Goal: Task Accomplishment & Management: Manage account settings

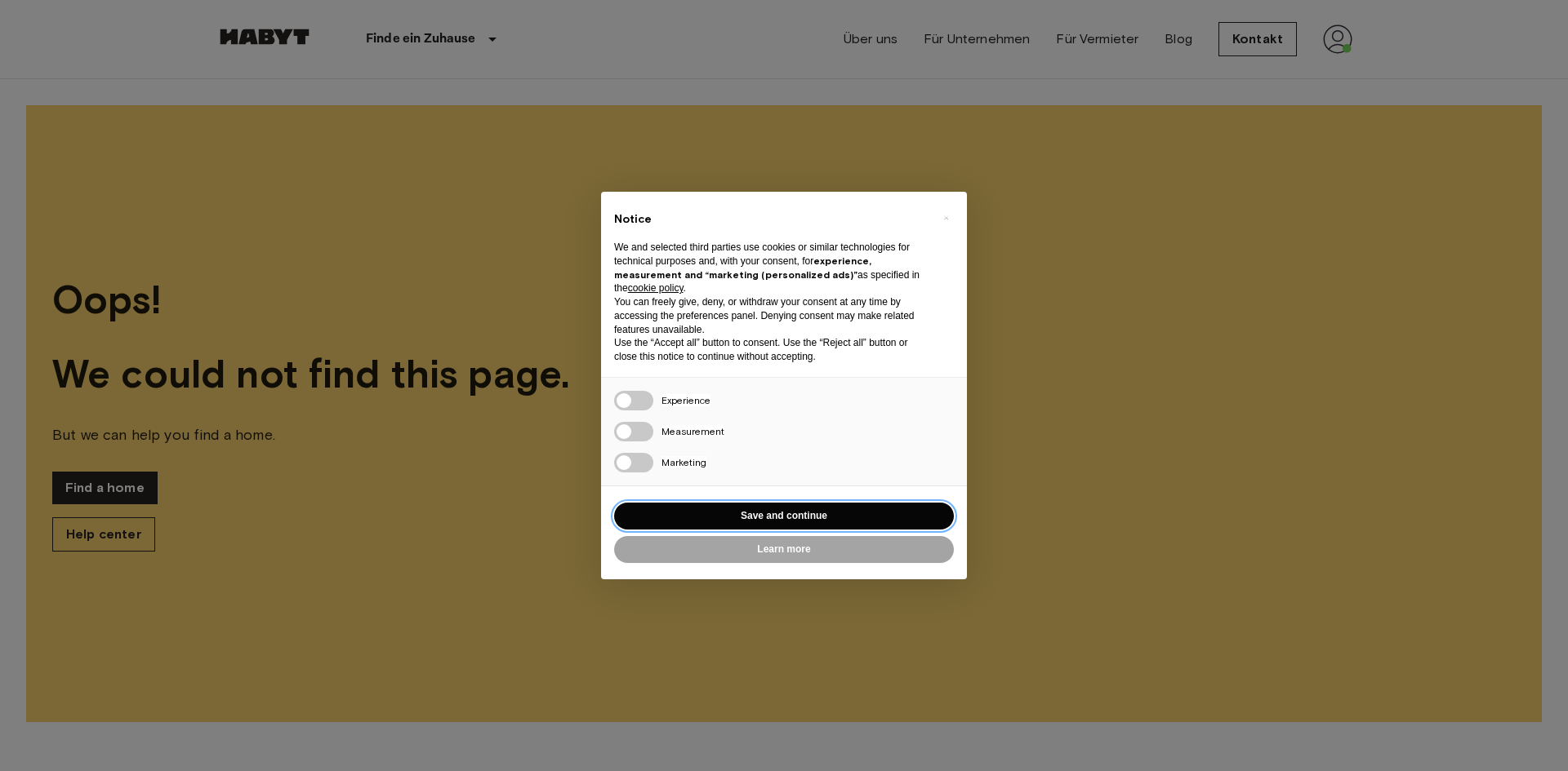
click at [781, 512] on button "Save and continue" at bounding box center [784, 516] width 340 height 27
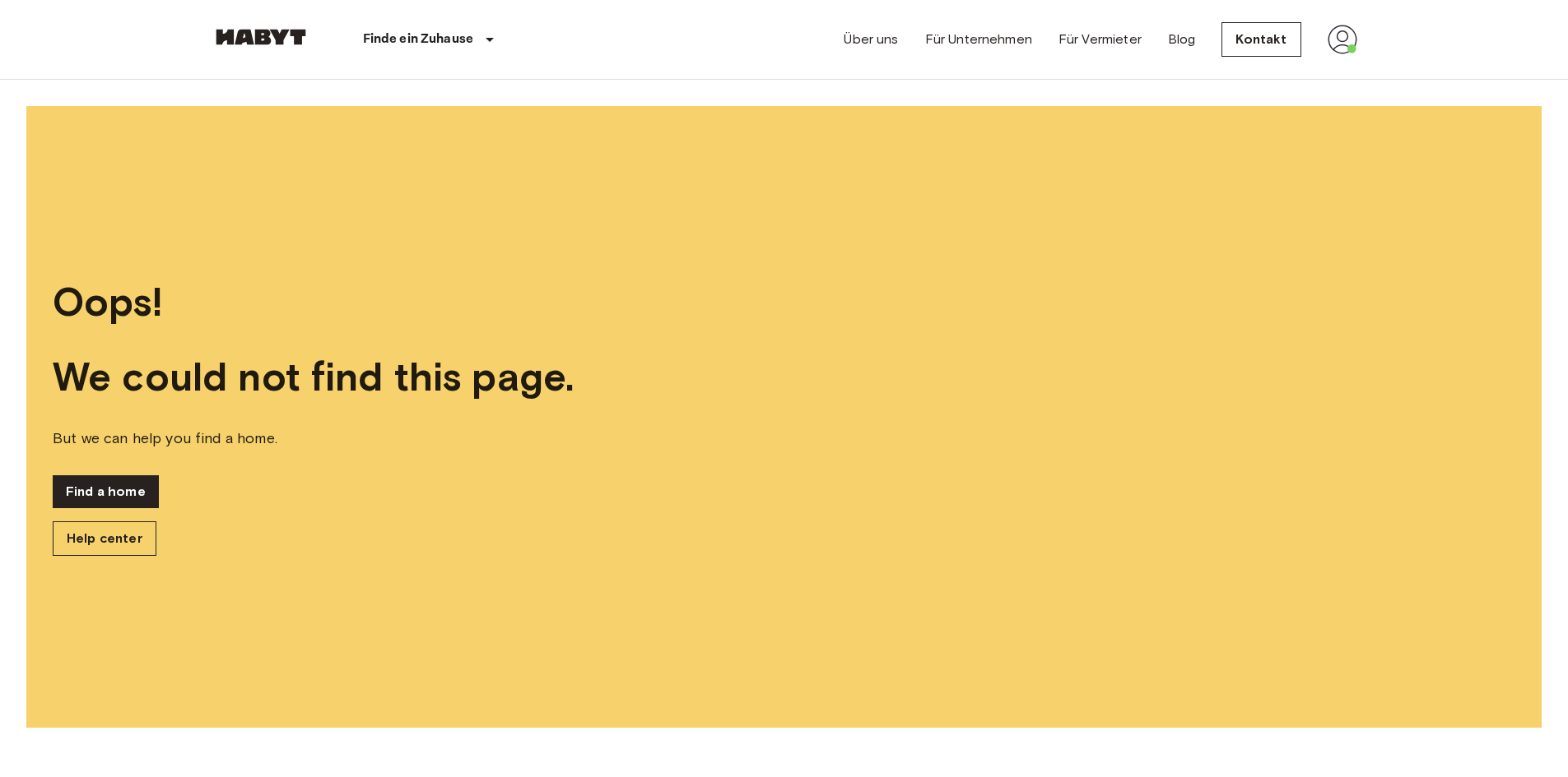
click at [1333, 38] on img at bounding box center [1341, 39] width 29 height 29
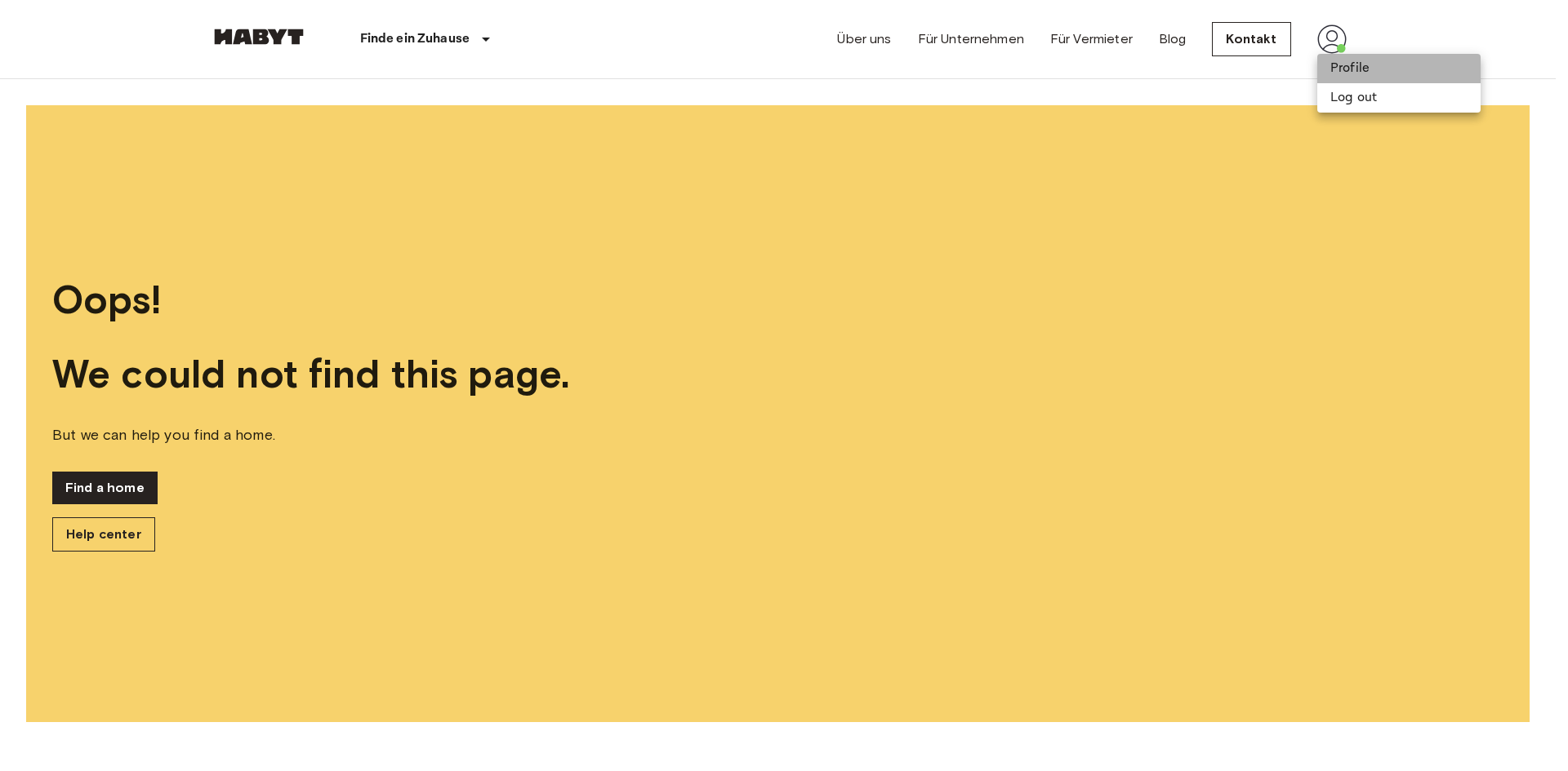
click at [1363, 74] on li "Profile" at bounding box center [1398, 68] width 163 height 29
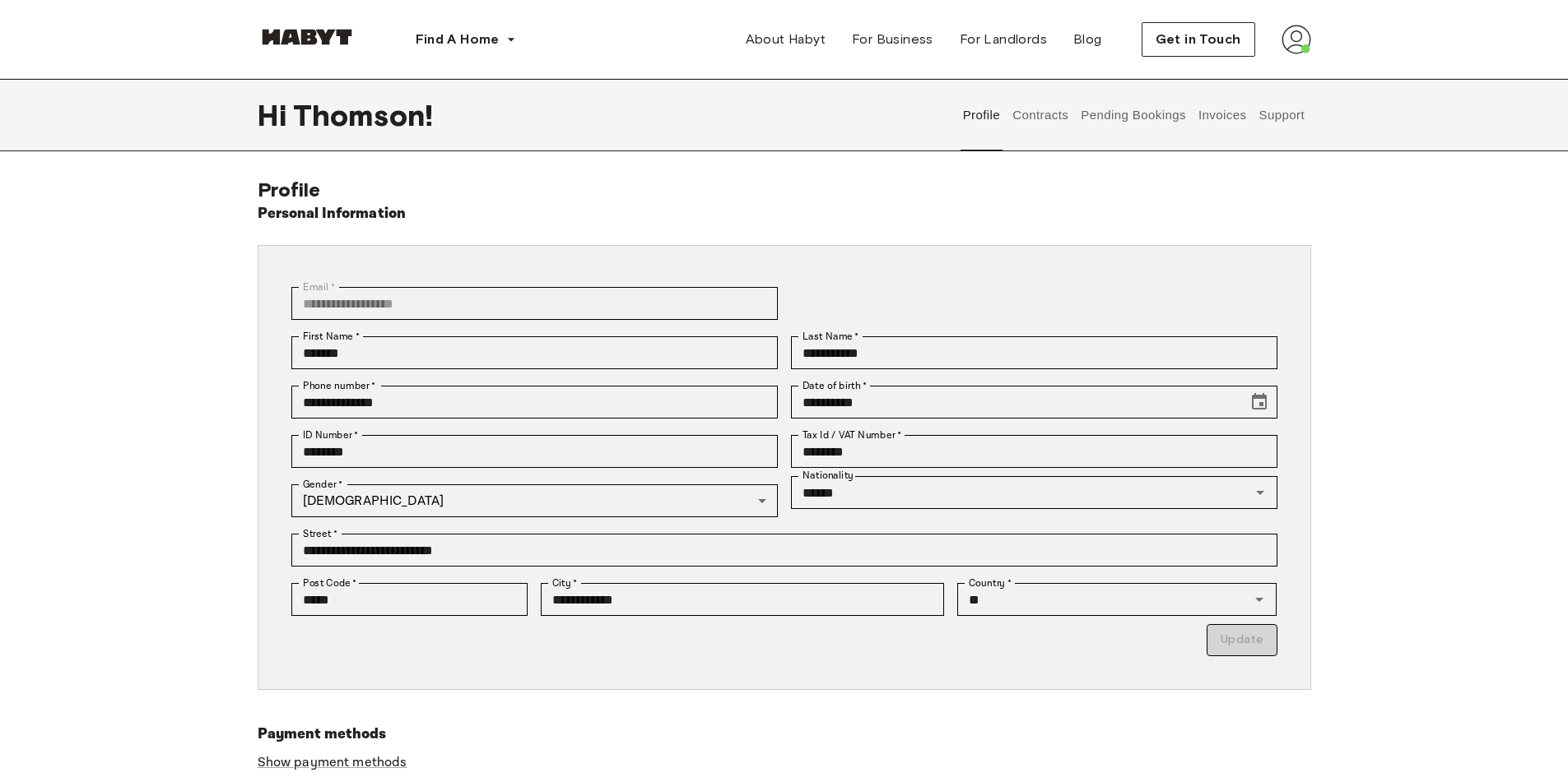
click at [1086, 194] on div "**********" at bounding box center [784, 517] width 1053 height 679
click at [1300, 42] on img at bounding box center [1295, 39] width 29 height 29
click at [1261, 65] on span "Log out" at bounding box center [1286, 55] width 49 height 20
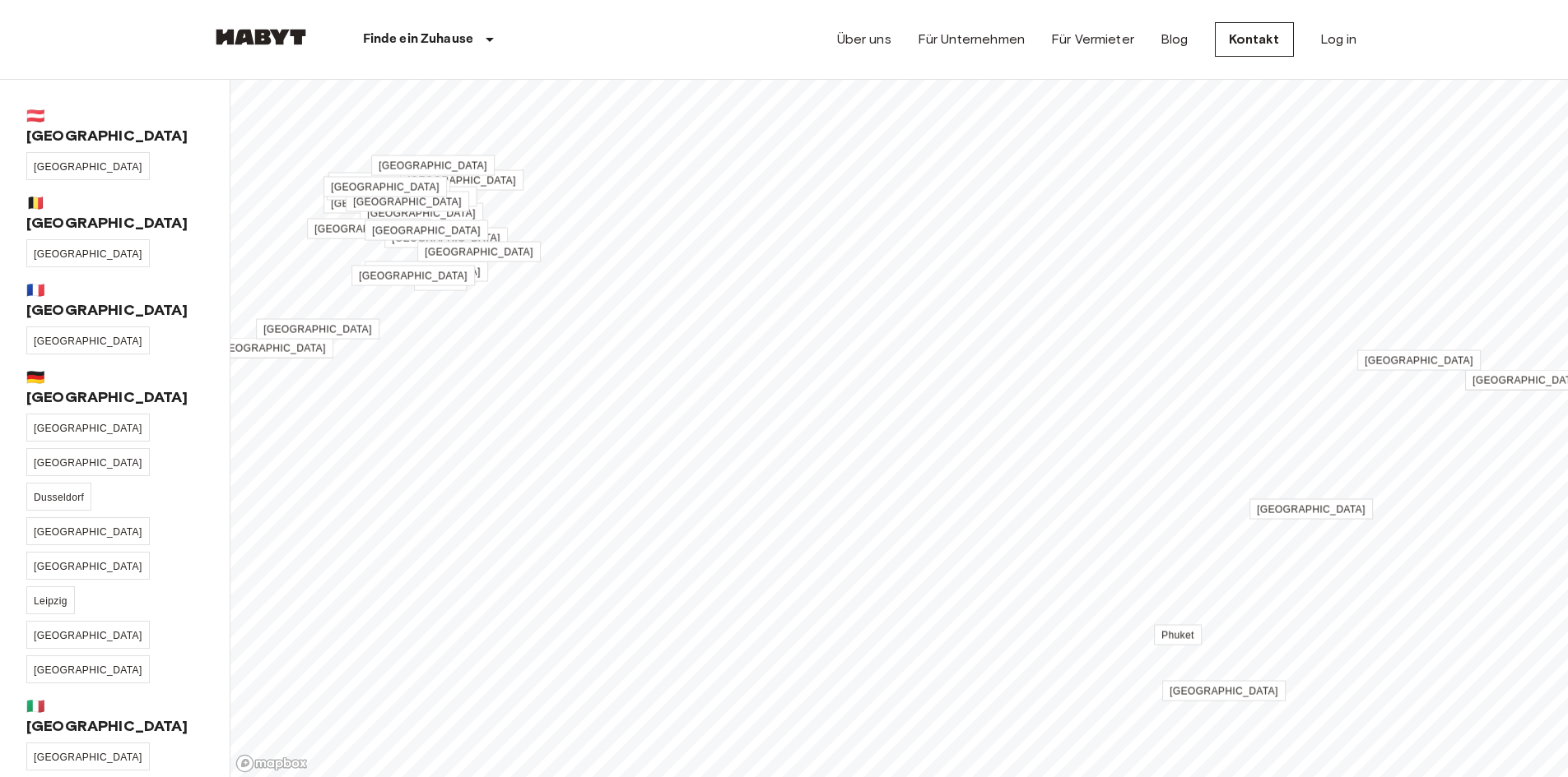
click at [1367, 36] on nav "Finde ein Zuhause [GEOGRAPHIC_DATA] [GEOGRAPHIC_DATA] [GEOGRAPHIC_DATA] [GEOGRA…" at bounding box center [784, 40] width 1185 height 79
click at [1341, 36] on link "Log in" at bounding box center [1337, 39] width 37 height 20
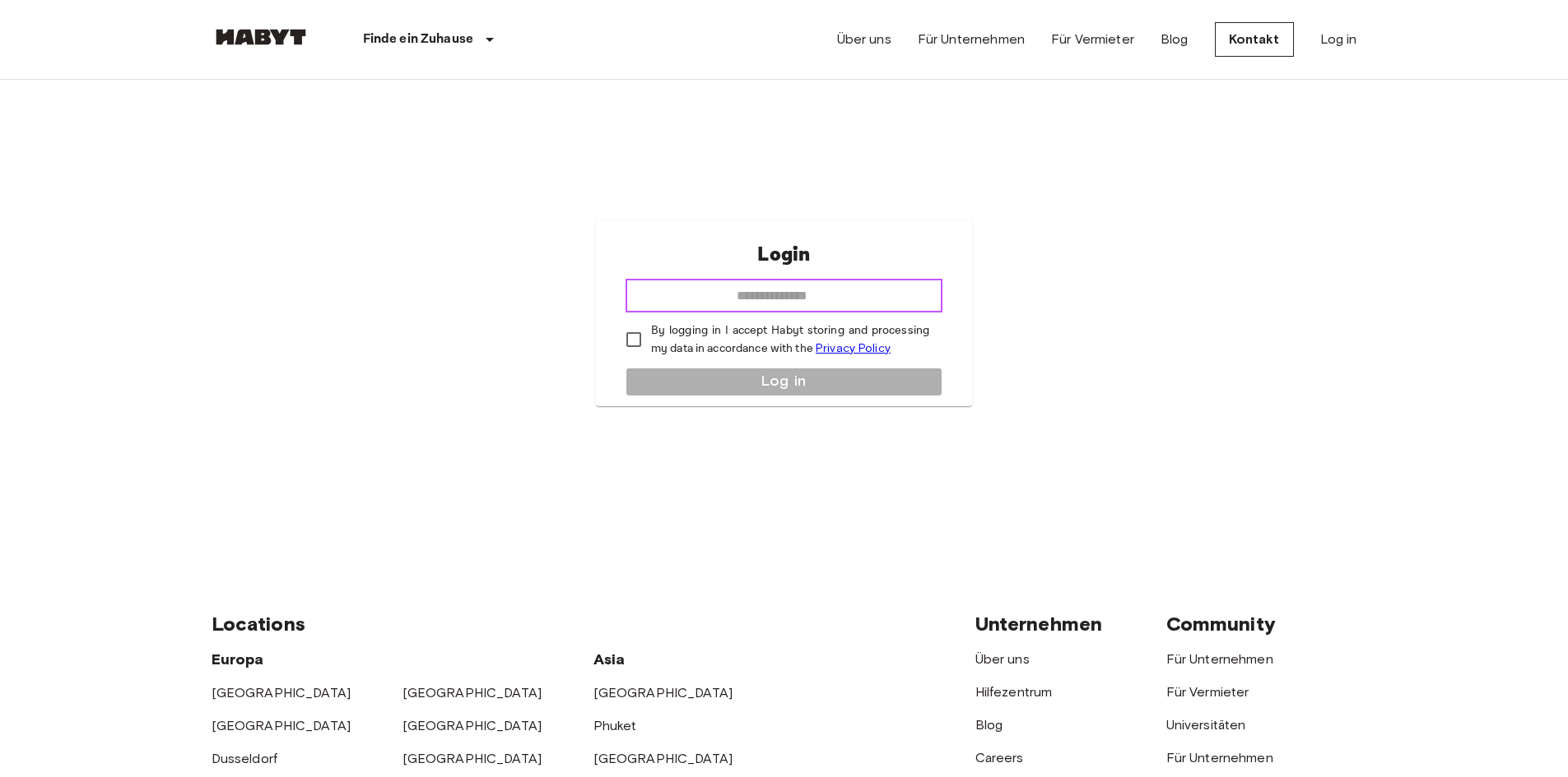
click at [749, 289] on input "email" at bounding box center [783, 295] width 317 height 33
type input "**********"
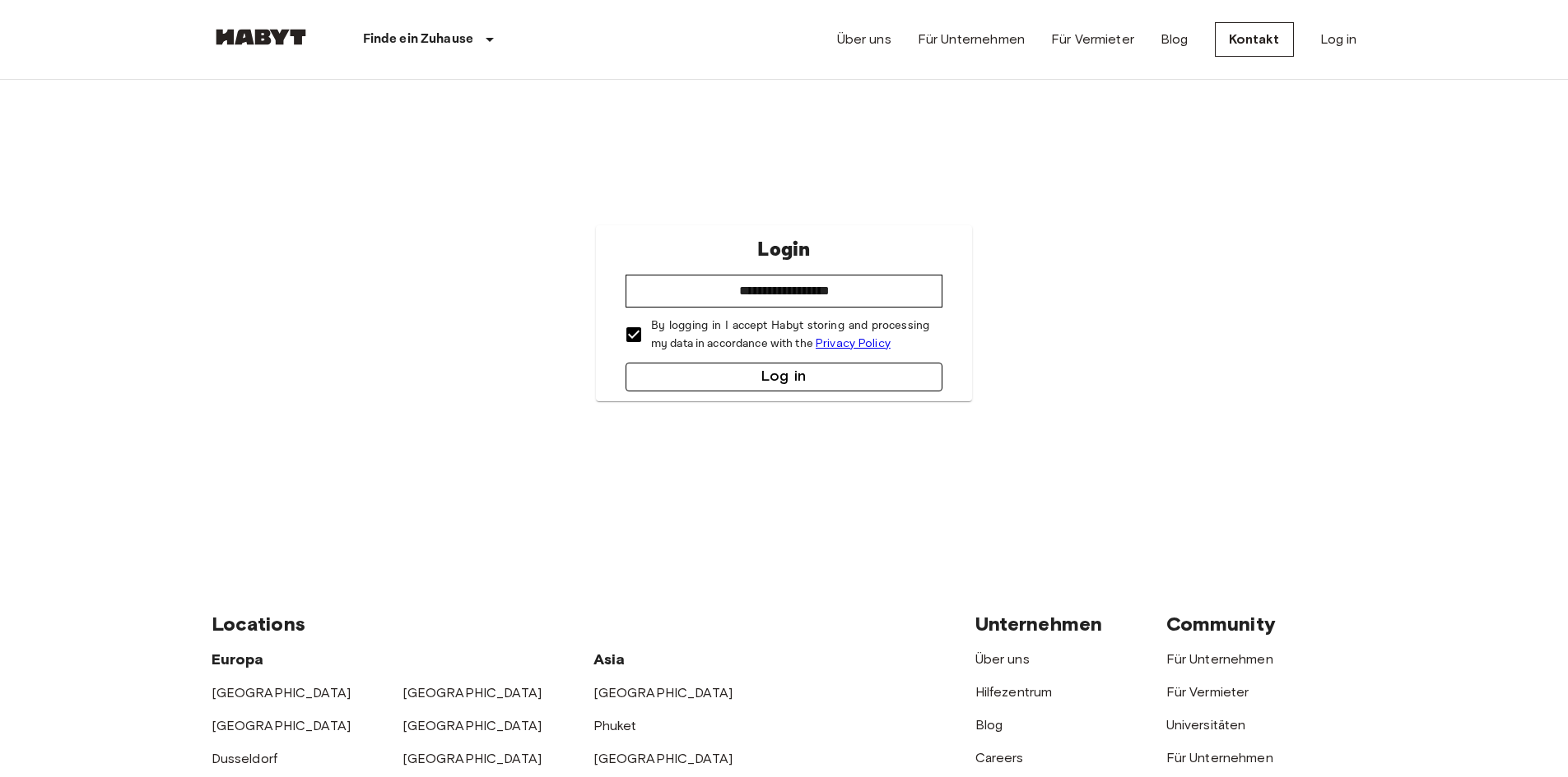
click at [754, 377] on button "Log in" at bounding box center [783, 377] width 317 height 29
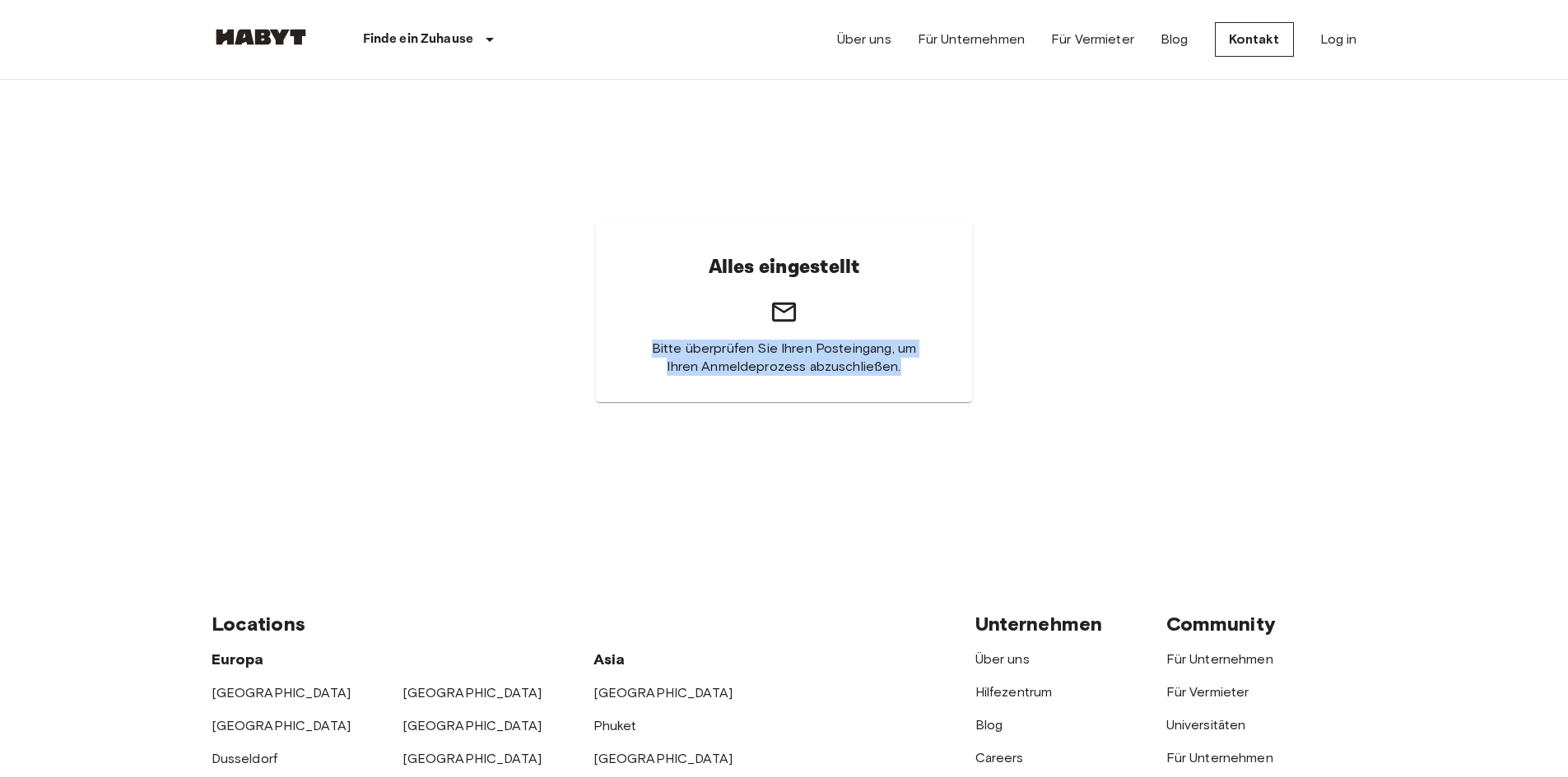
drag, startPoint x: 836, startPoint y: 370, endPoint x: 549, endPoint y: 345, distance: 288.1
click at [549, 345] on div "Alles eingestellt Bitte überprüfen Sie Ihren Posteingang, um Ihren Anmeldeproze…" at bounding box center [784, 313] width 1145 height 467
click at [550, 344] on div "Alles eingestellt Bitte überprüfen Sie Ihren Posteingang, um Ihren Anmeldeproze…" at bounding box center [784, 313] width 1145 height 467
click at [725, 346] on span "Bitte überprüfen Sie Ihren Posteingang, um Ihren Anmeldeprozess abzuschließen." at bounding box center [784, 357] width 297 height 36
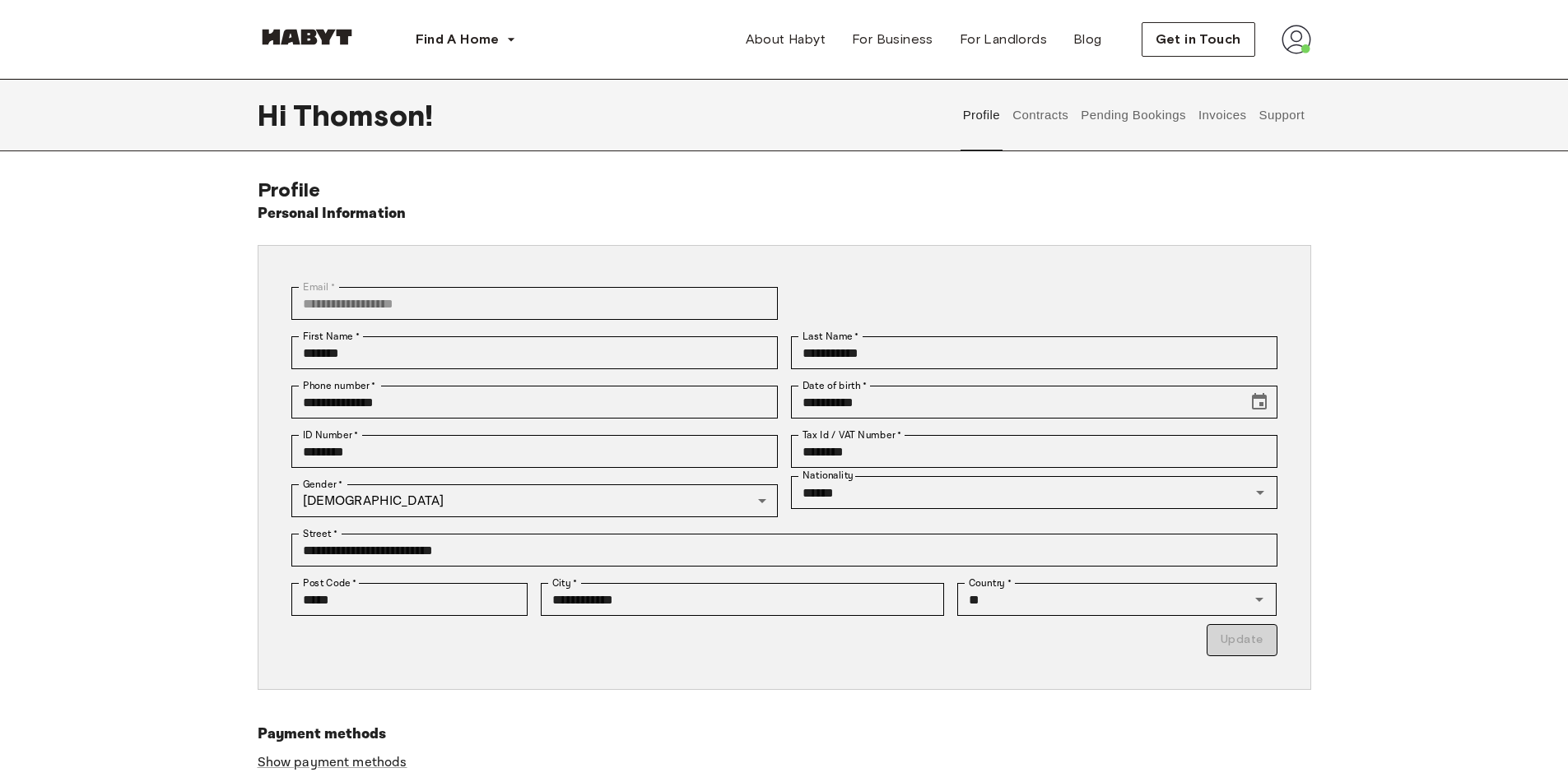
click at [1277, 124] on button "Support" at bounding box center [1281, 115] width 50 height 72
